Goal: Find contact information: Find contact information

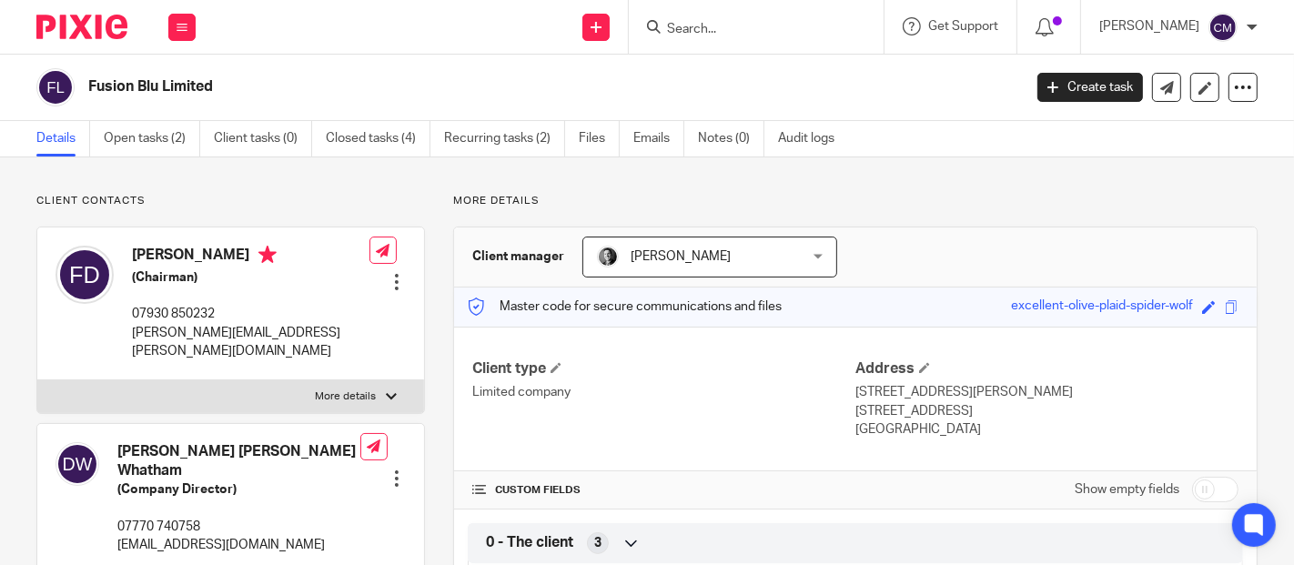
scroll to position [101, 0]
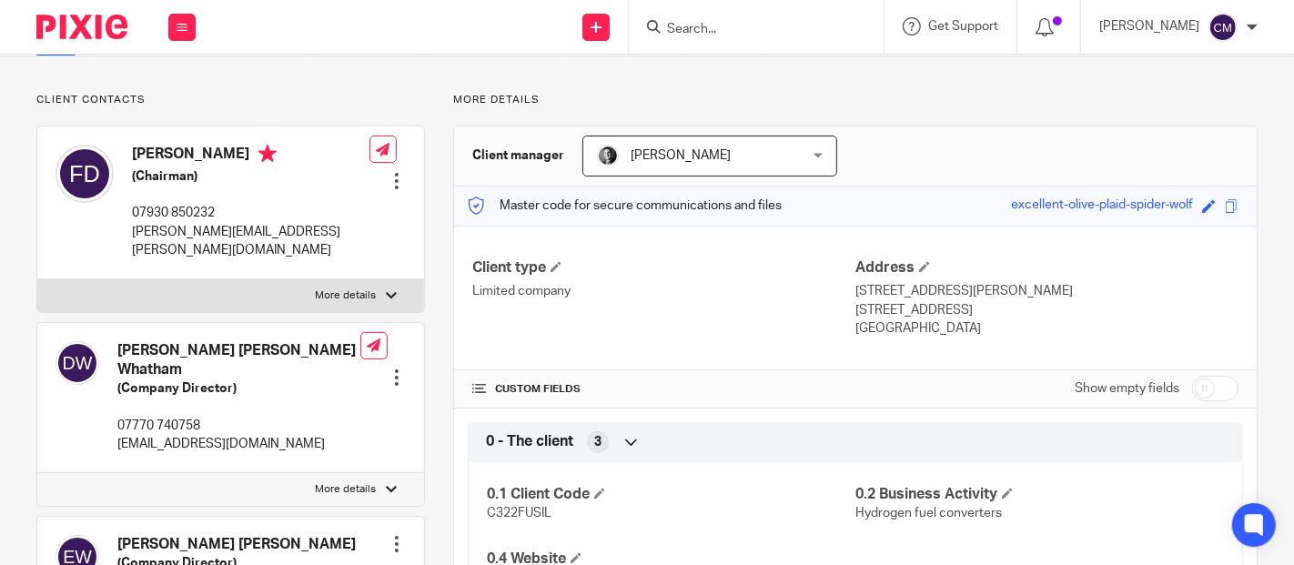
click at [810, 33] on input "Search" at bounding box center [747, 30] width 164 height 16
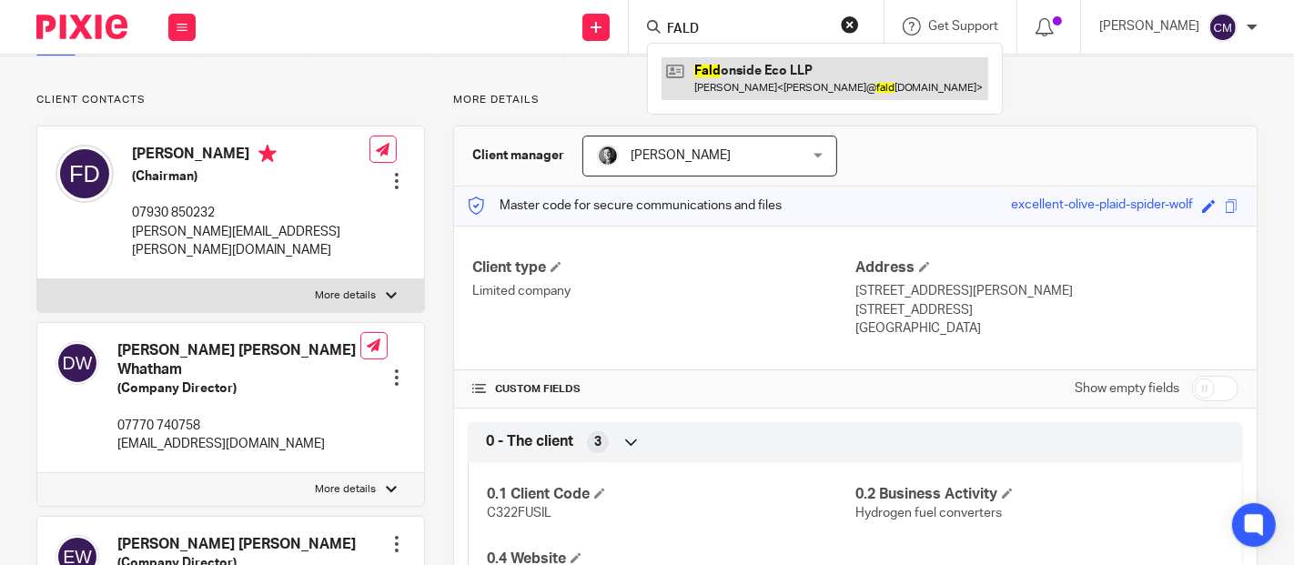
type input "FALD"
click at [765, 84] on link at bounding box center [825, 78] width 327 height 42
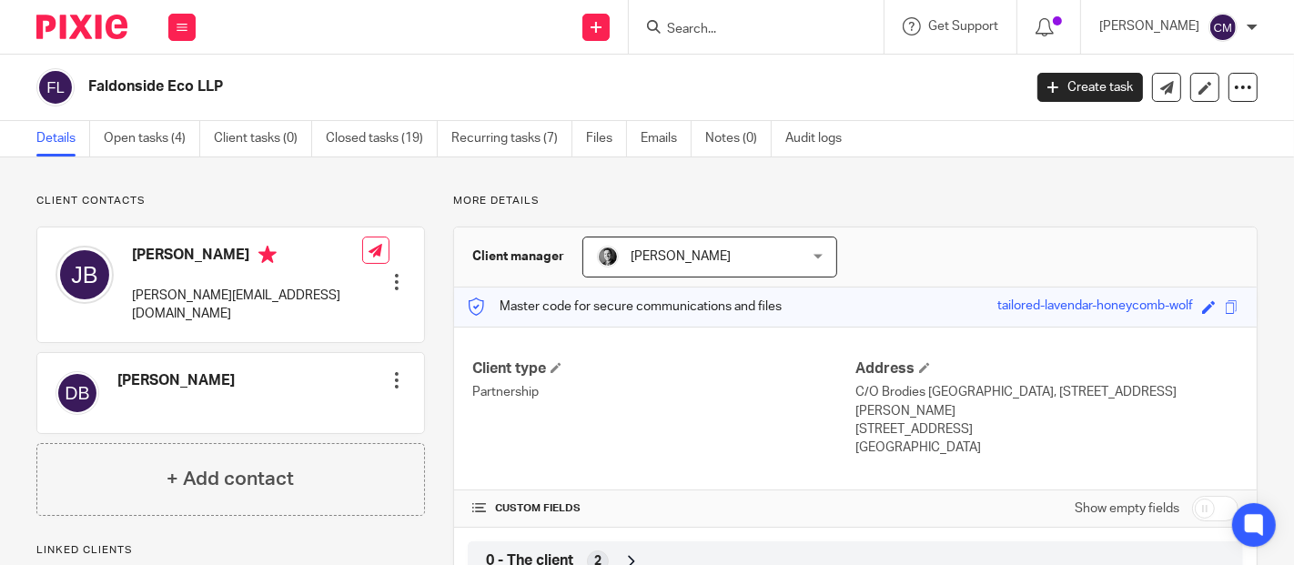
drag, startPoint x: 229, startPoint y: 88, endPoint x: 87, endPoint y: 95, distance: 142.1
click at [88, 95] on h2 "Faldonside Eco LLP" at bounding box center [456, 86] width 737 height 19
copy h2 "Faldonside Eco LLP"
drag, startPoint x: 278, startPoint y: 298, endPoint x: 131, endPoint y: 307, distance: 147.7
click at [131, 307] on div "John James Blackport jamie@faldonsideeco.com" at bounding box center [209, 285] width 307 height 96
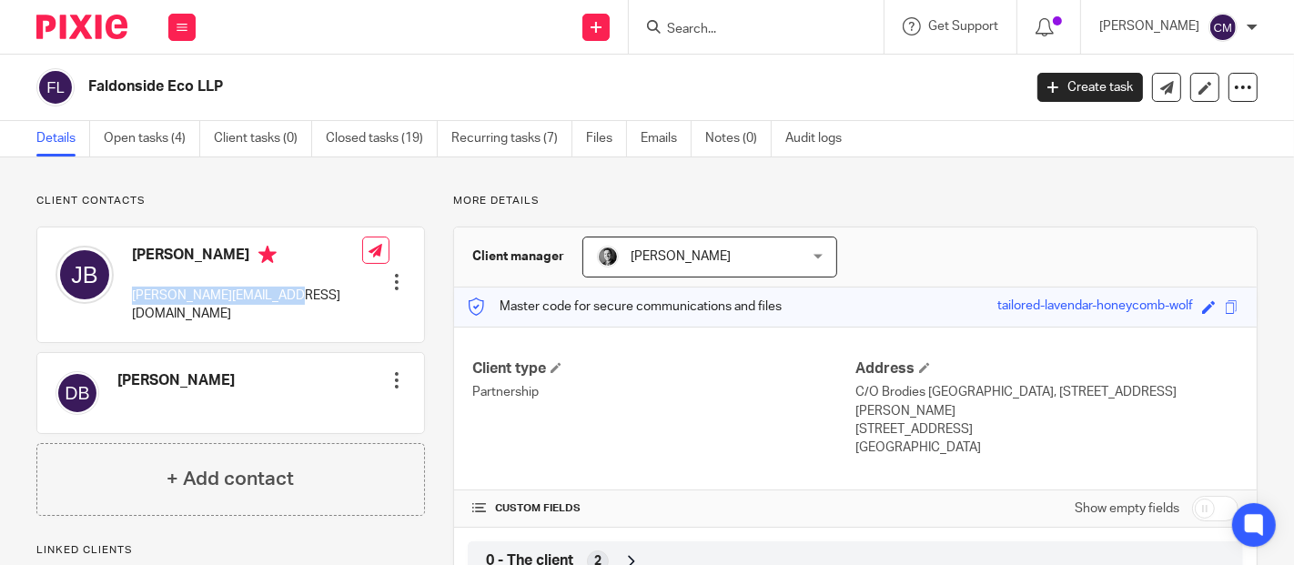
copy p "jamie@faldonsideeco.com"
drag, startPoint x: 1136, startPoint y: 393, endPoint x: 1027, endPoint y: 393, distance: 108.3
click at [1027, 393] on p "C/O Brodies Llp Capital Square, 58 Morrison Street" at bounding box center [1046, 401] width 383 height 37
copy p "58 Morrison Street"
